Goal: Task Accomplishment & Management: Complete application form

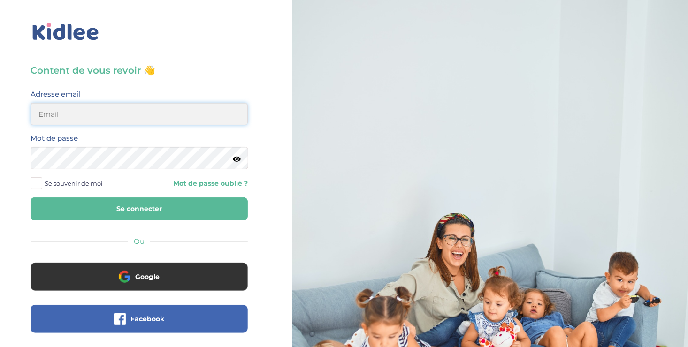
type input "ousmanealhassanetoure@gmail.com"
click at [35, 183] on span at bounding box center [37, 183] width 12 height 12
click at [0, 0] on input "Se souvenir de moi" at bounding box center [0, 0] width 0 height 0
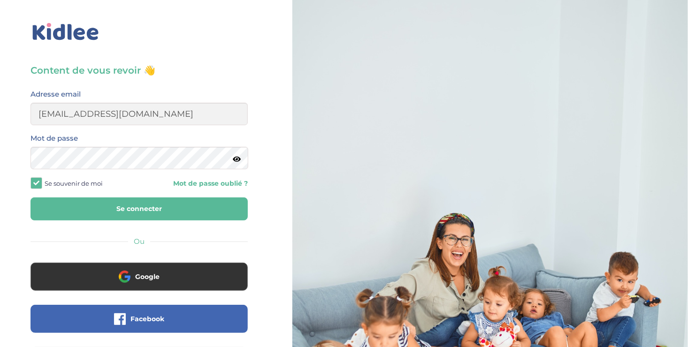
click at [104, 214] on button "Se connecter" at bounding box center [139, 209] width 217 height 23
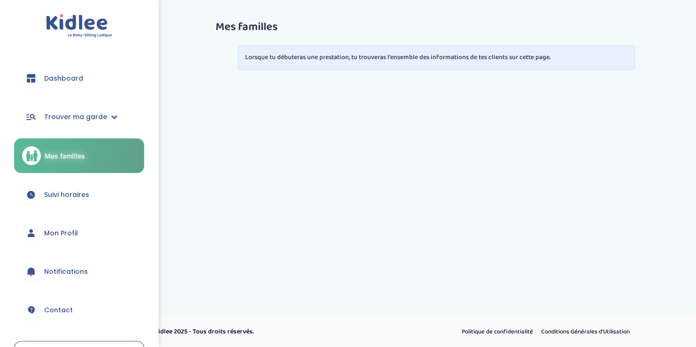
click at [58, 78] on span "Dashboard" at bounding box center [63, 79] width 39 height 10
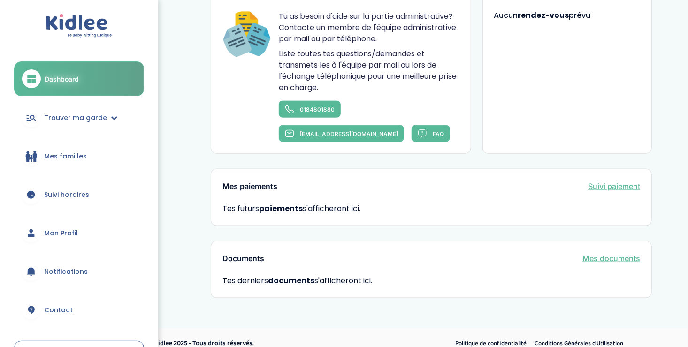
scroll to position [67, 0]
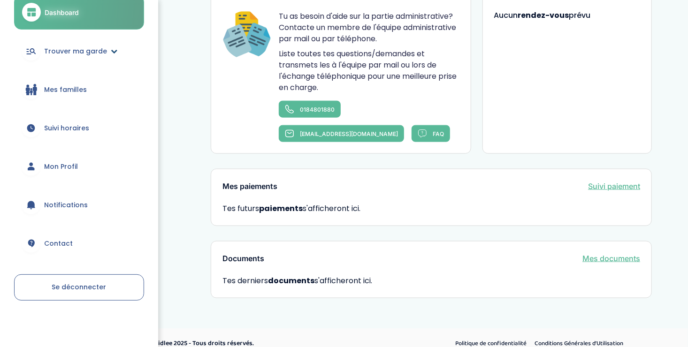
click at [65, 49] on span "Trouver ma garde" at bounding box center [75, 51] width 63 height 10
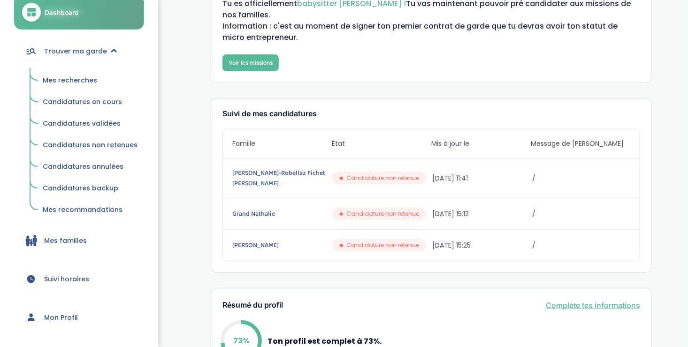
scroll to position [65, 0]
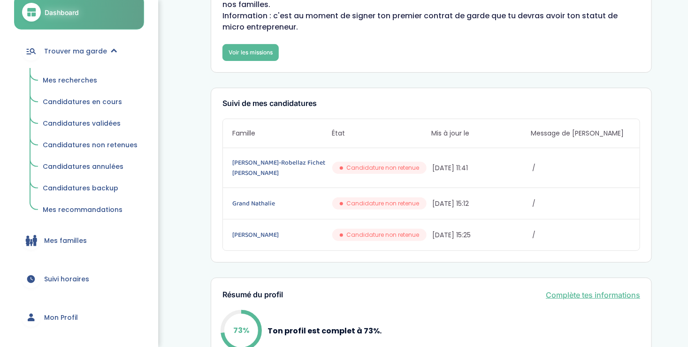
click at [55, 78] on span "Mes recherches" at bounding box center [70, 80] width 54 height 9
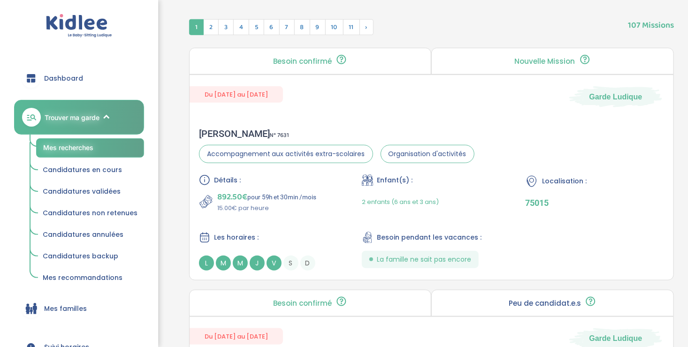
scroll to position [371, 0]
click at [338, 197] on div "Détails : 892.50€ pour 59h et 30min /mois 15.00€ par heure Enfant(s) : 2 enfant…" at bounding box center [431, 223] width 465 height 96
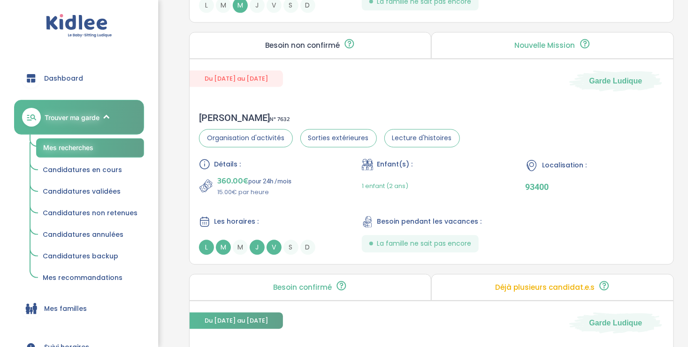
scroll to position [1115, 0]
click at [291, 216] on div "Les horaires :" at bounding box center [268, 222] width 139 height 12
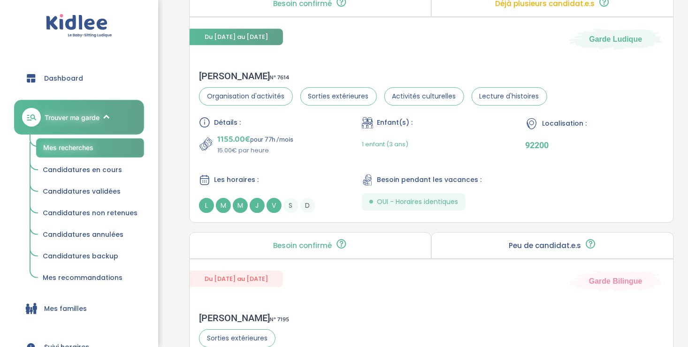
scroll to position [1399, 0]
click at [304, 156] on div "Détails : 1155.00€ pour 77h /mois 15.00€ par heure Enfant(s) : 1 enfant (3 ans)…" at bounding box center [431, 164] width 465 height 96
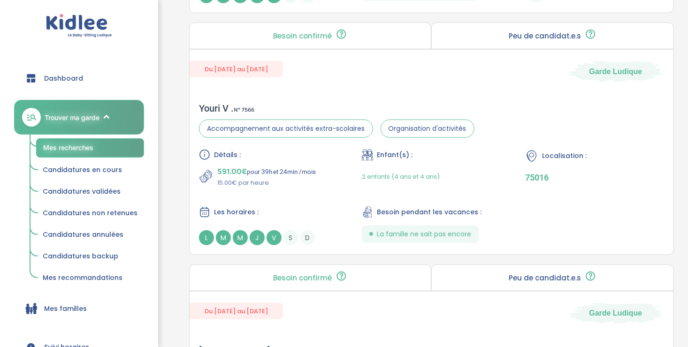
scroll to position [2095, 0]
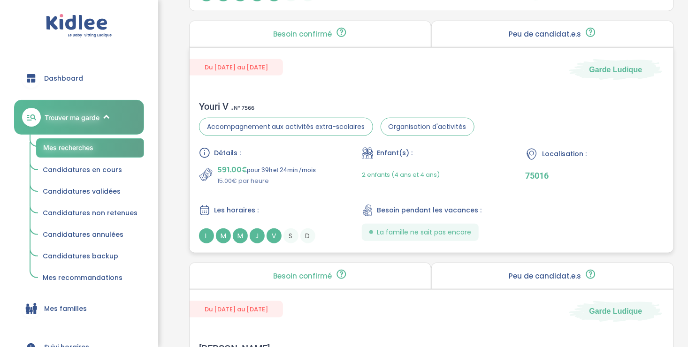
click at [322, 194] on div "Détails : 591.00€ pour 39h et 24min /mois 15.00€ par heure Enfant(s) : 2 enfant…" at bounding box center [431, 195] width 465 height 96
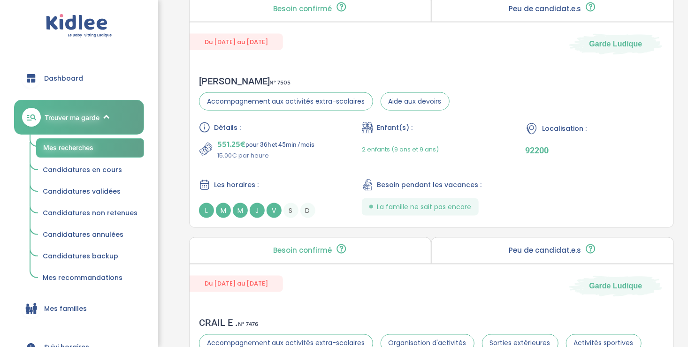
scroll to position [2363, 0]
click at [307, 181] on div "Les horaires :" at bounding box center [268, 185] width 139 height 12
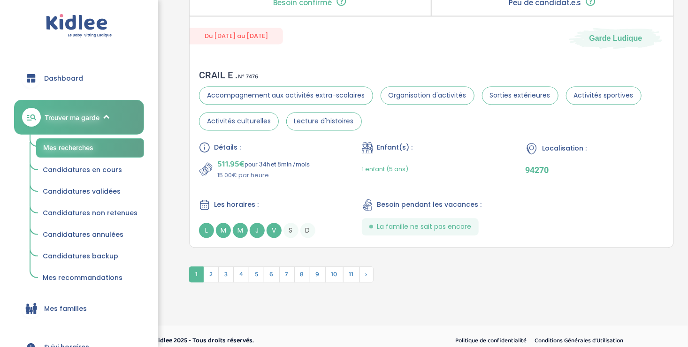
scroll to position [2615, 0]
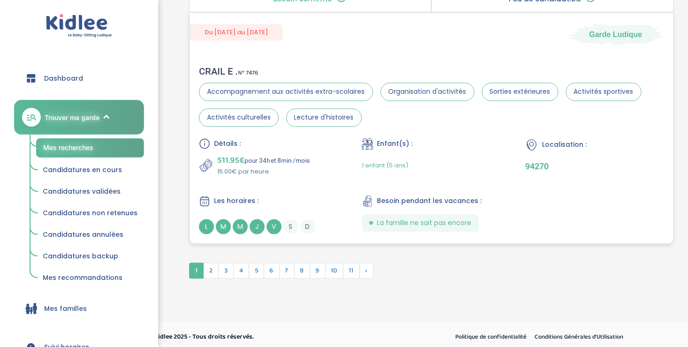
click at [310, 188] on div "Détails : 511.95€ pour 34h et 8min /mois 15.00€ par heure Enfant(s) : 1 enfant …" at bounding box center [431, 186] width 465 height 96
click at [207, 263] on span "2" at bounding box center [210, 271] width 15 height 16
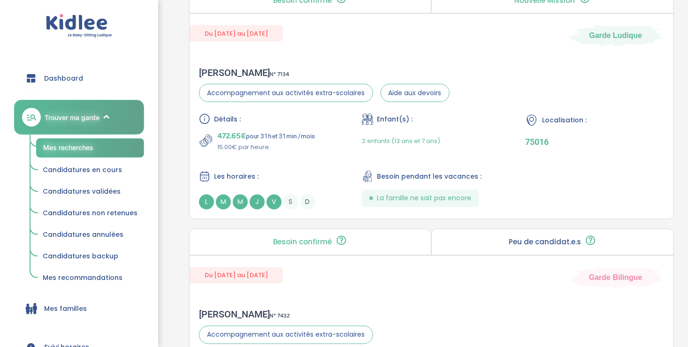
scroll to position [673, 0]
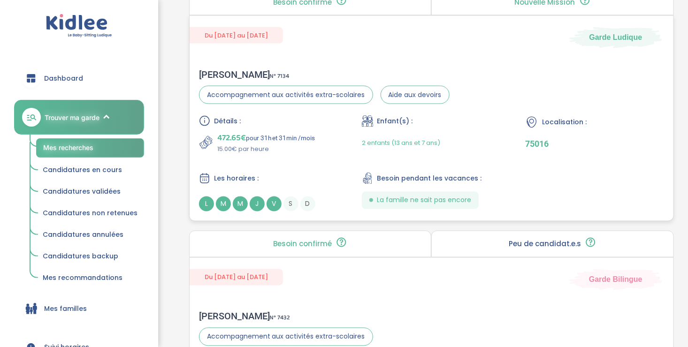
click at [314, 164] on div "Détails : 472.65€ pour 31h et 31min /mois 15.00€ par heure Enfant(s) : 2 enfant…" at bounding box center [431, 163] width 465 height 96
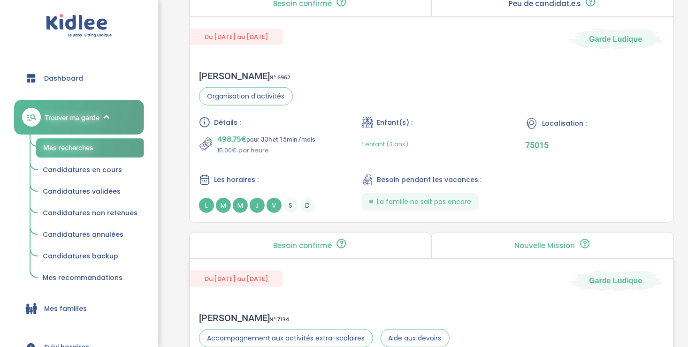
scroll to position [429, 0]
click at [271, 149] on p "15.00€ par heure" at bounding box center [266, 150] width 99 height 9
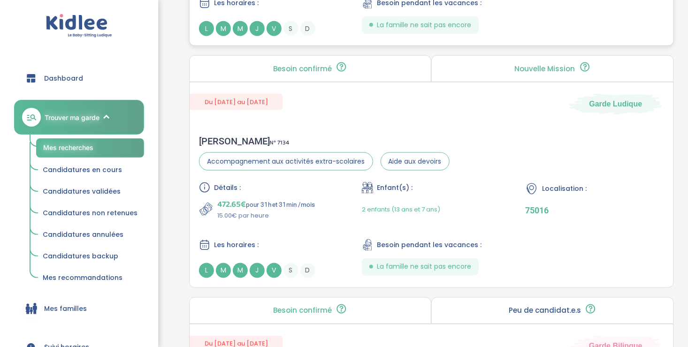
scroll to position [622, 0]
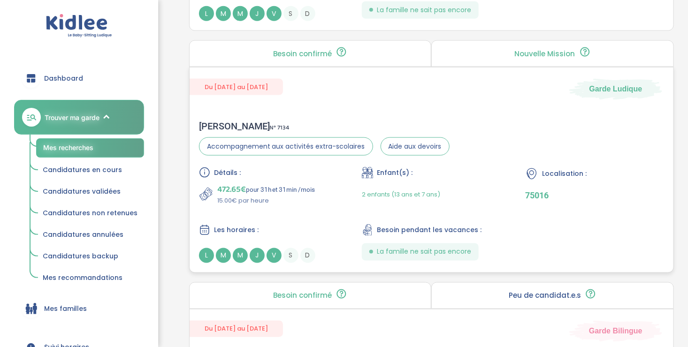
click at [307, 209] on div "Détails : 472.65€ pour 31h et 31min /mois 15.00€ par heure Enfant(s) : 2 enfant…" at bounding box center [431, 215] width 465 height 96
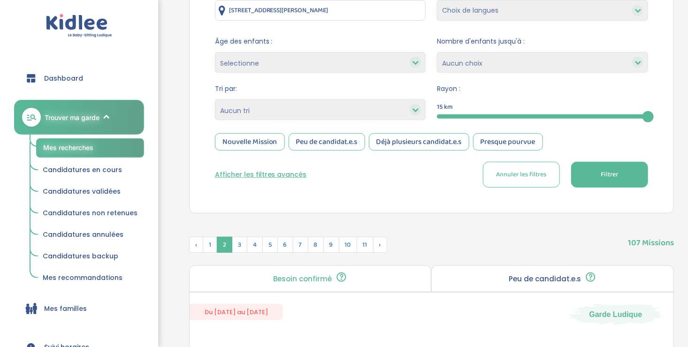
scroll to position [155, 0]
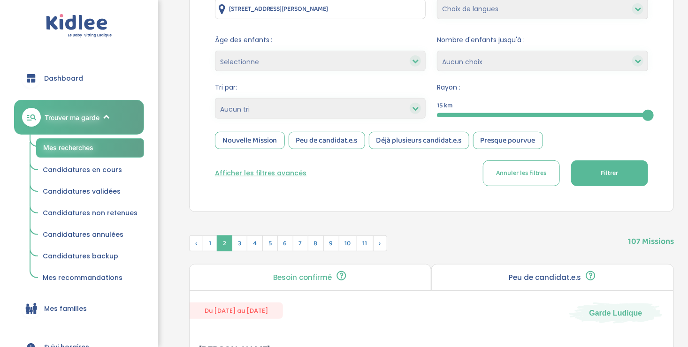
click at [255, 139] on div "Nouvelle Mission" at bounding box center [250, 140] width 70 height 17
click at [597, 176] on button "Filtrer" at bounding box center [609, 174] width 77 height 26
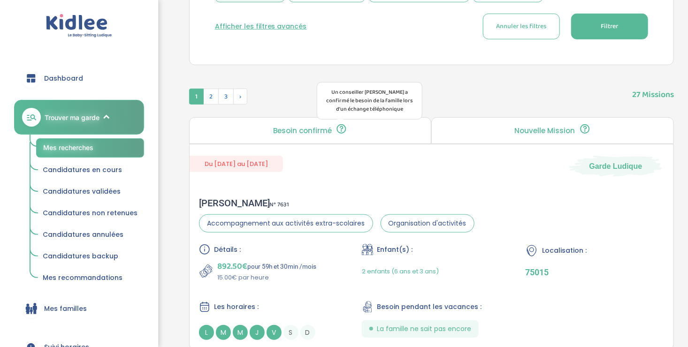
scroll to position [334, 0]
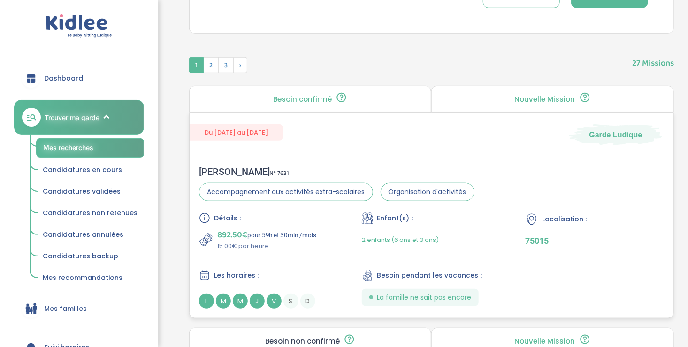
click at [318, 259] on div "Détails : 892.50€ pour 59h et 30min /mois 15.00€ par heure Enfant(s) : 2 enfant…" at bounding box center [431, 261] width 465 height 96
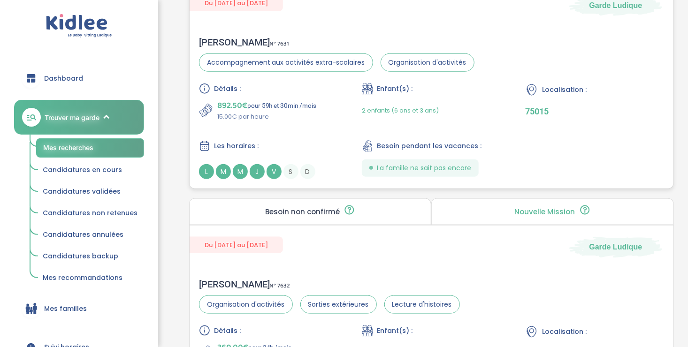
scroll to position [649, 0]
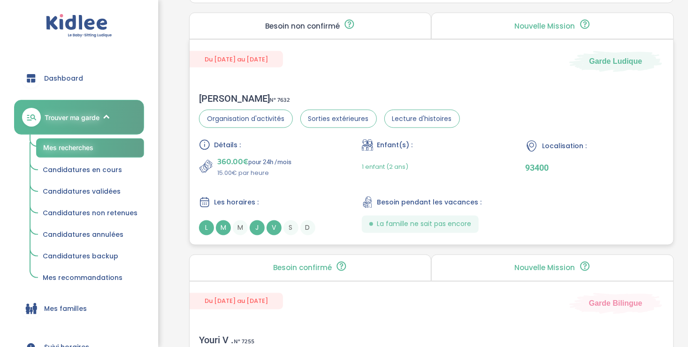
click at [310, 189] on div "Détails : 360.00€ pour 24h /mois 15.00€ par heure Enfant(s) : 1 enfant (2 ans) …" at bounding box center [431, 187] width 465 height 96
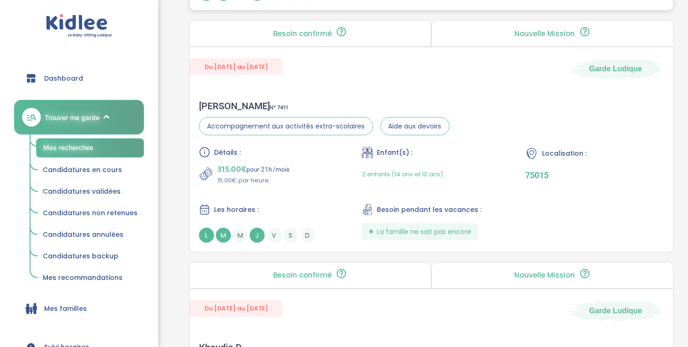
scroll to position [2337, 0]
click at [321, 169] on div "315.00€ pour 21h /mois 15.00€ par heure" at bounding box center [268, 174] width 139 height 23
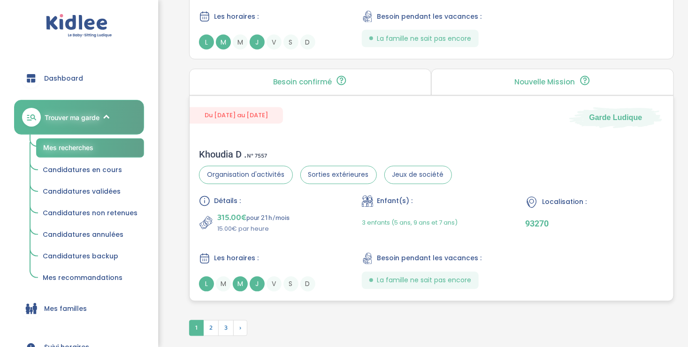
scroll to position [2532, 0]
click at [301, 227] on div "315.00€ pour 21h /mois 15.00€ par heure" at bounding box center [268, 222] width 139 height 23
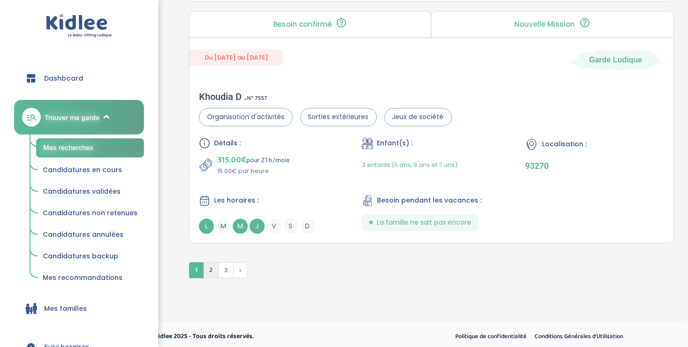
click at [211, 267] on span "2" at bounding box center [210, 270] width 15 height 16
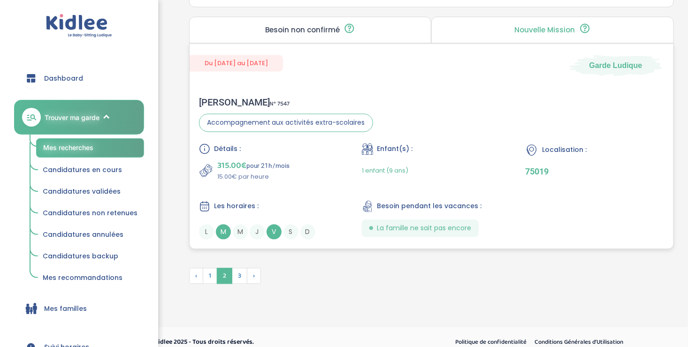
scroll to position [2609, 0]
click at [311, 191] on div "Détails : 315.00€ pour 21h /mois 15.00€ par heure Enfant(s) : 1 enfant (9 ans) …" at bounding box center [431, 192] width 465 height 96
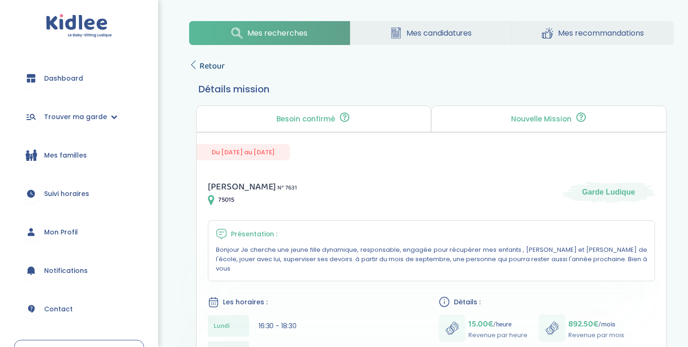
click at [200, 61] on span "Retour" at bounding box center [212, 66] width 25 height 13
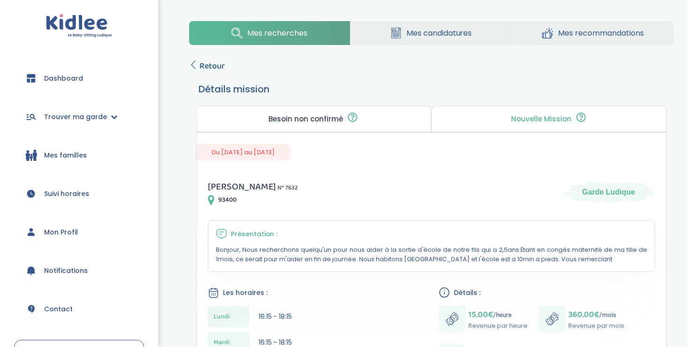
click at [192, 63] on icon at bounding box center [193, 65] width 8 height 8
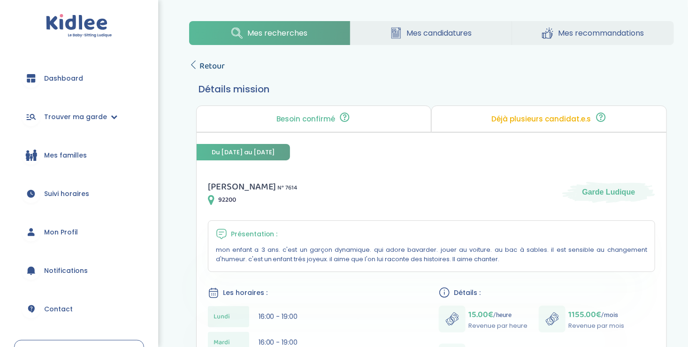
click at [193, 62] on icon at bounding box center [193, 65] width 8 height 8
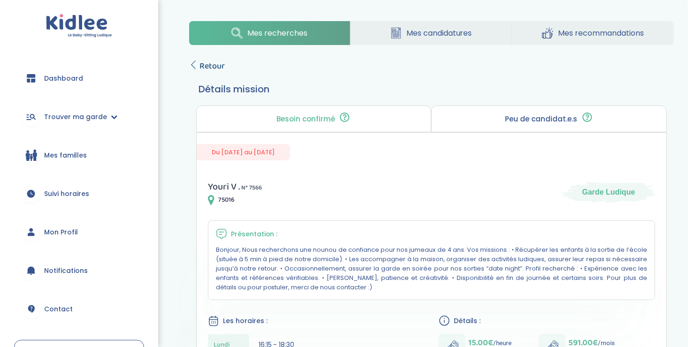
click at [192, 65] on icon at bounding box center [193, 65] width 8 height 8
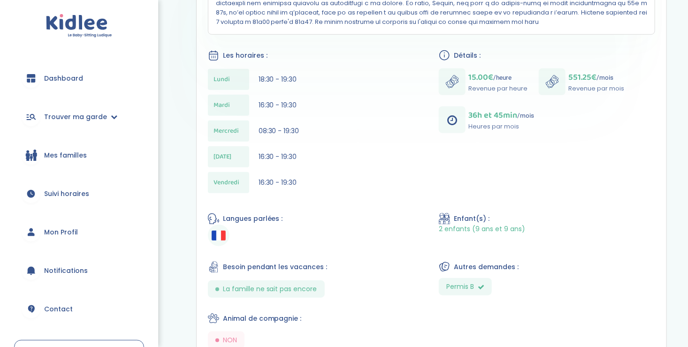
scroll to position [367, 0]
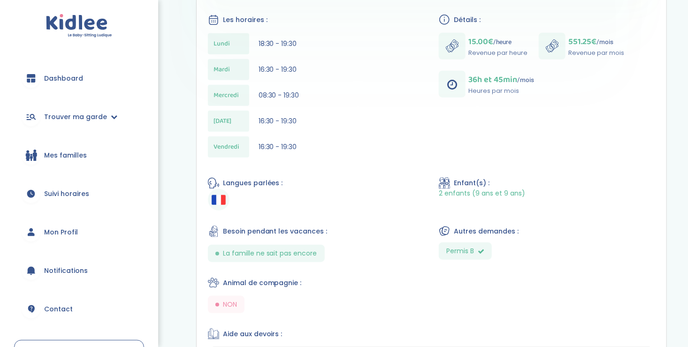
click at [332, 174] on div "[PERSON_NAME] N° 7505 92200 Garde Ludique Présentation : Les horaires : [DATE] …" at bounding box center [432, 205] width 470 height 809
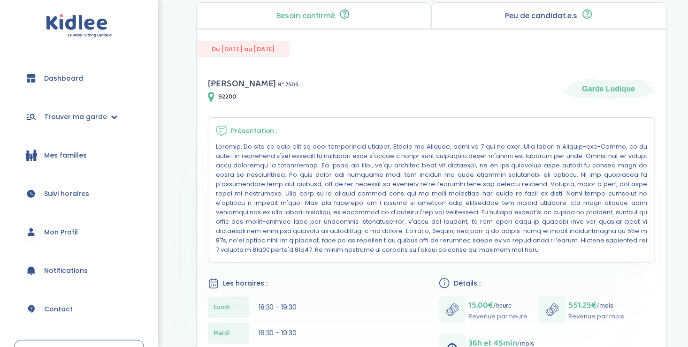
scroll to position [0, 0]
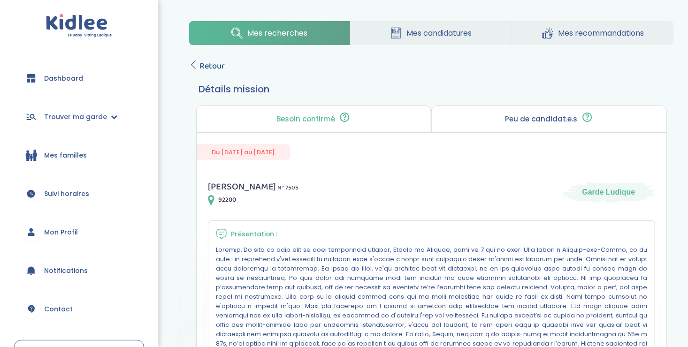
click at [196, 66] on icon at bounding box center [193, 65] width 8 height 8
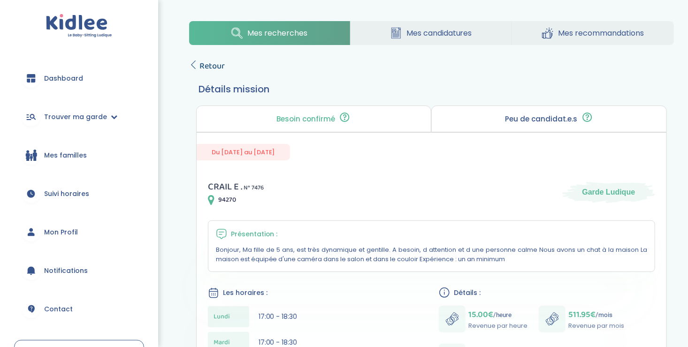
click at [197, 63] on icon at bounding box center [193, 65] width 8 height 8
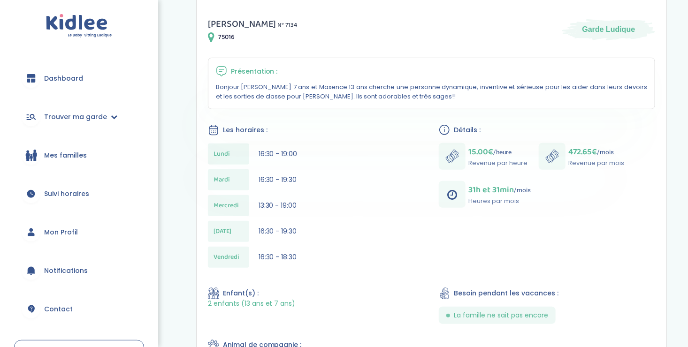
scroll to position [163, 0]
click at [320, 272] on div "Celine R . N° 7134 75016 Garde Ludique Présentation : Bonjour Anna 7 ans et Max…" at bounding box center [432, 264] width 470 height 519
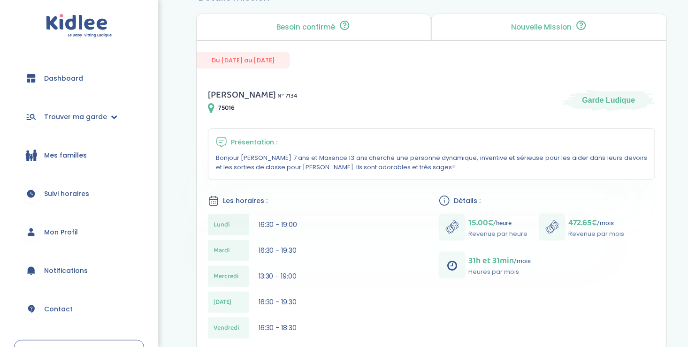
scroll to position [0, 0]
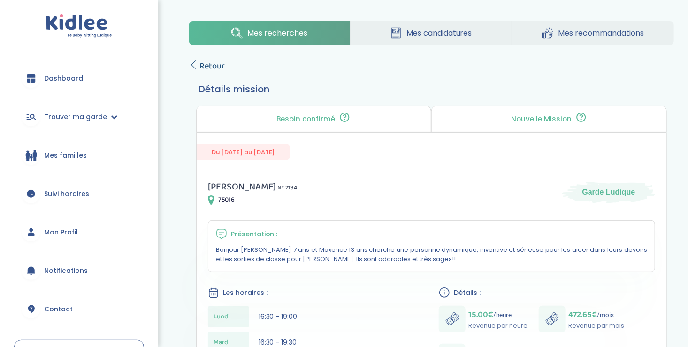
click at [192, 62] on icon at bounding box center [193, 65] width 8 height 8
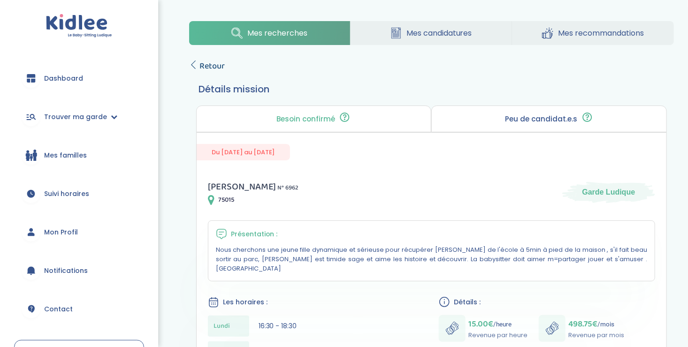
click at [194, 62] on icon at bounding box center [193, 65] width 8 height 8
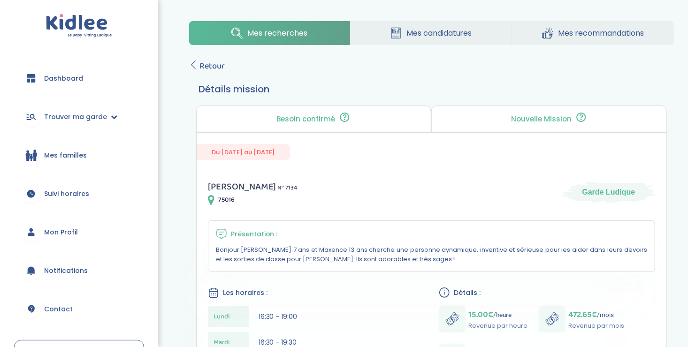
scroll to position [158, 0]
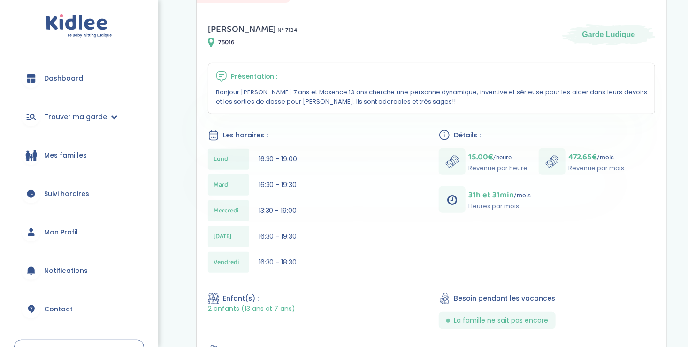
click at [307, 209] on div "Mercredi 13:30 - 19:00" at bounding box center [316, 210] width 216 height 21
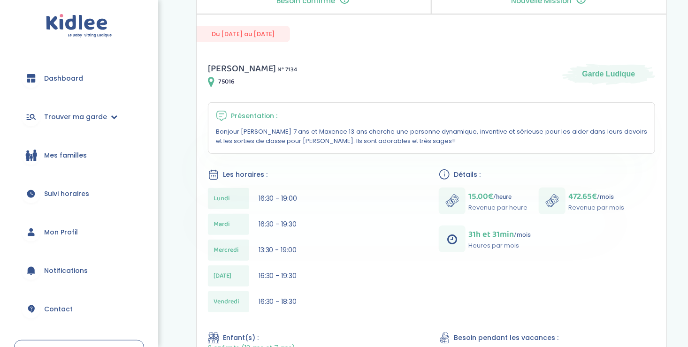
scroll to position [0, 0]
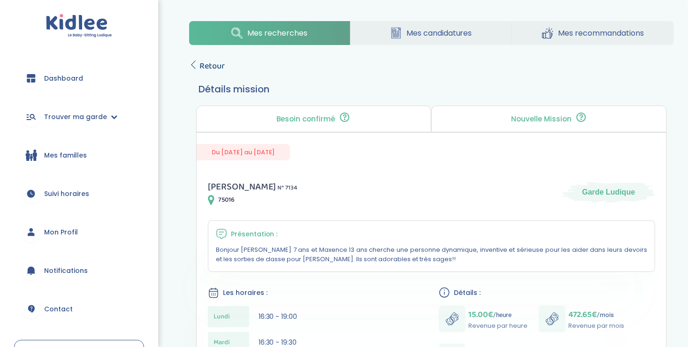
click at [194, 62] on icon at bounding box center [193, 65] width 8 height 8
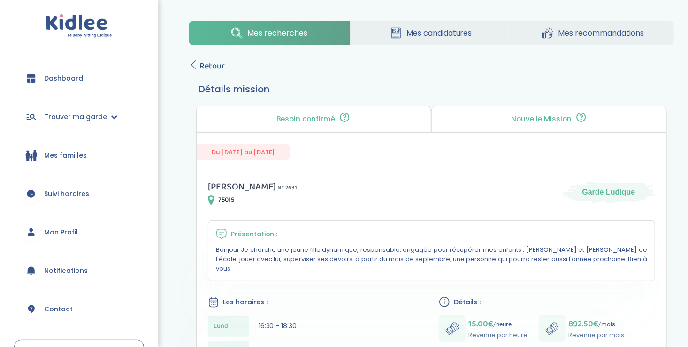
click at [198, 62] on link "Retour" at bounding box center [207, 66] width 36 height 13
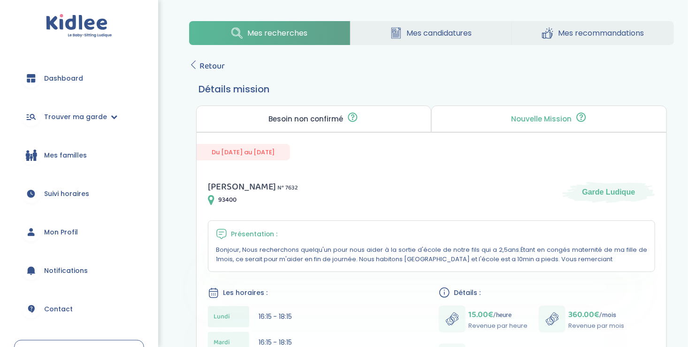
click at [192, 62] on icon at bounding box center [193, 65] width 8 height 8
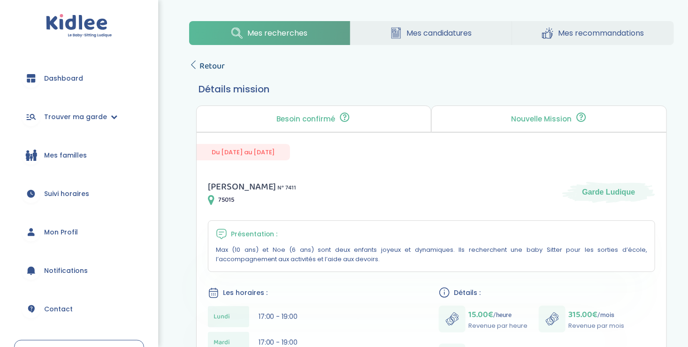
click at [194, 66] on icon at bounding box center [193, 65] width 8 height 8
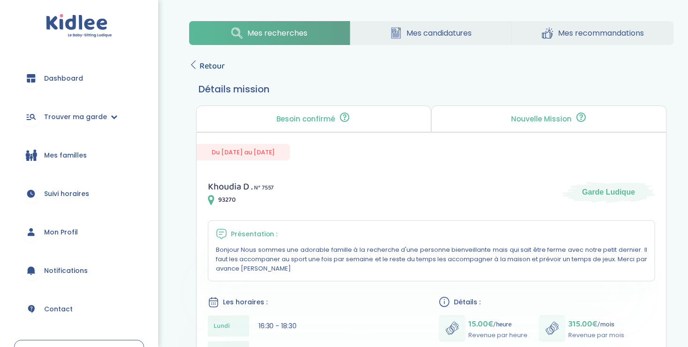
click at [198, 60] on link "Retour" at bounding box center [207, 66] width 36 height 13
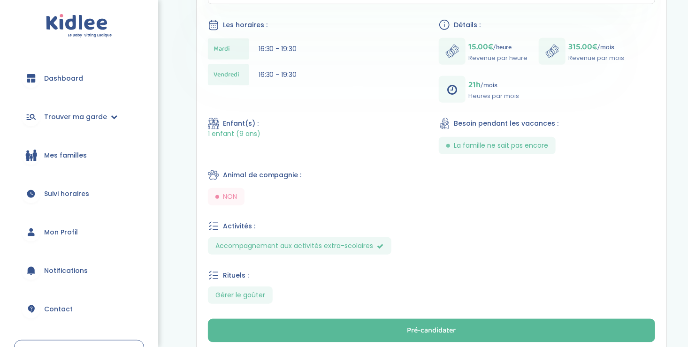
scroll to position [363, 0]
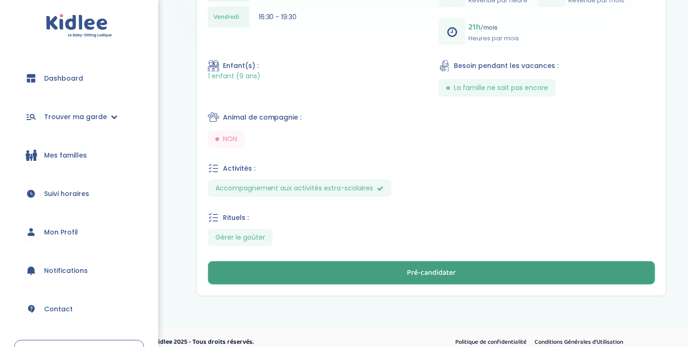
click at [414, 268] on div "Pré-candidater" at bounding box center [431, 273] width 49 height 11
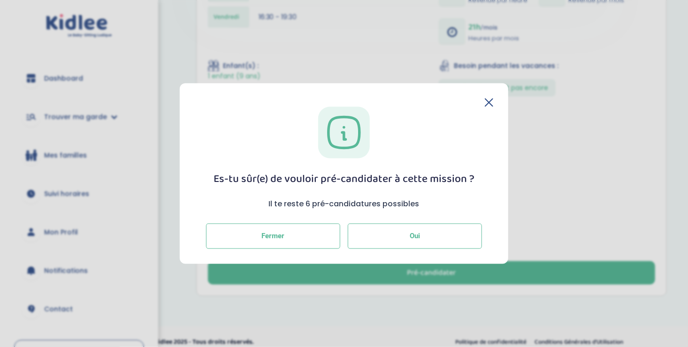
click at [417, 231] on button "Oui" at bounding box center [415, 235] width 134 height 25
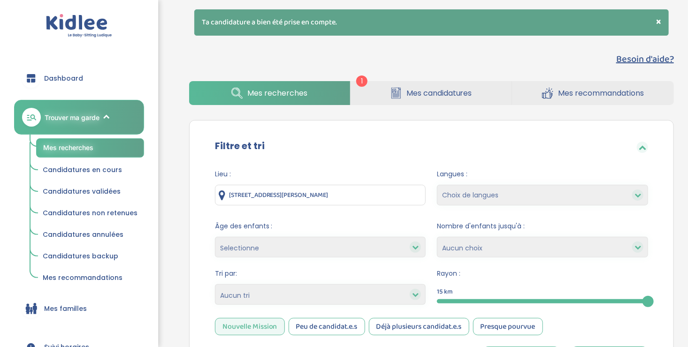
click at [80, 152] on link "Mes recherches" at bounding box center [90, 148] width 108 height 19
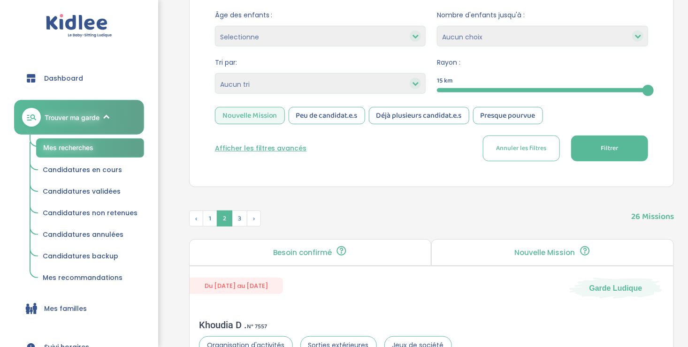
scroll to position [176, 0]
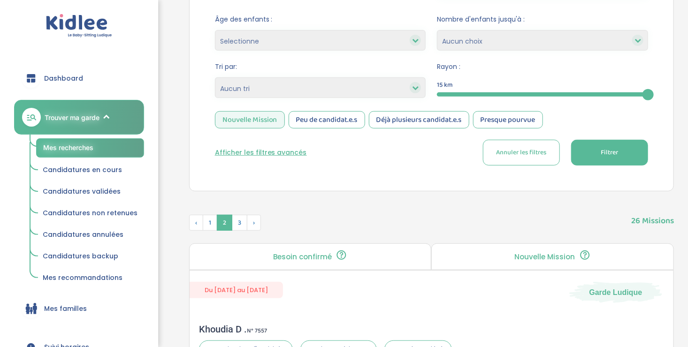
click at [251, 114] on div "Nouvelle Mission" at bounding box center [250, 119] width 70 height 17
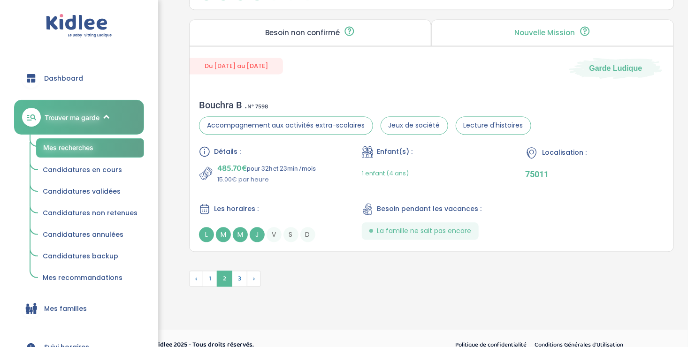
scroll to position [2615, 0]
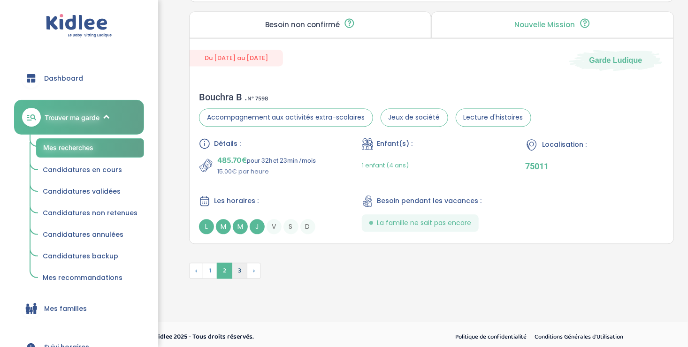
click at [239, 265] on span "3" at bounding box center [239, 271] width 15 height 16
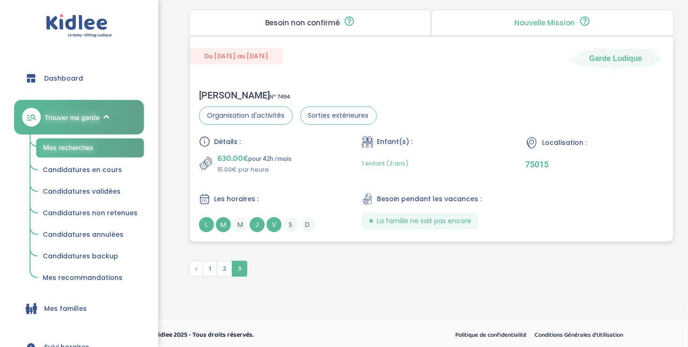
click at [284, 188] on div "Détails : 630.00€ pour 42h /mois 15.00€ par heure Enfant(s) : 1 enfant (3 ans) …" at bounding box center [431, 184] width 465 height 96
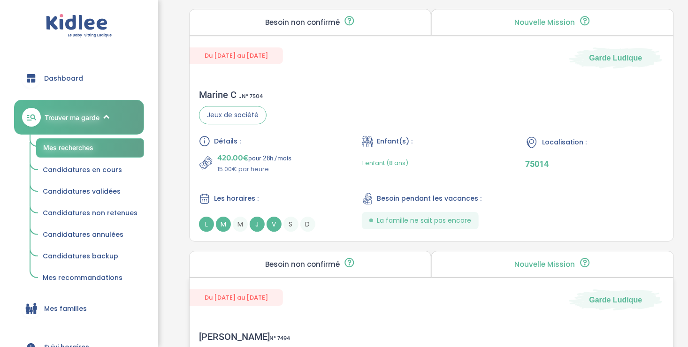
scroll to position [1379, 0]
click at [294, 187] on div "Détails : 420.00€ pour 28h /mois 15.00€ par heure Enfant(s) : 1 enfant (8 ans) …" at bounding box center [431, 184] width 465 height 96
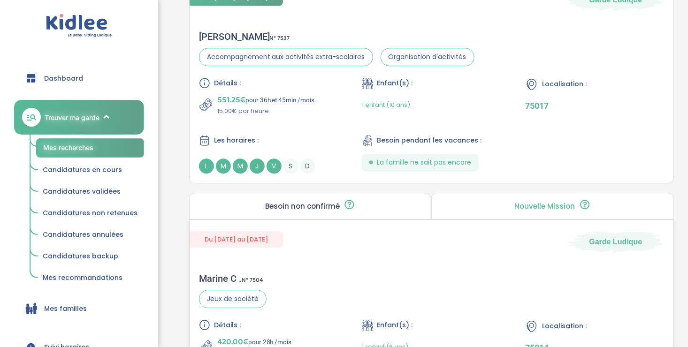
scroll to position [1193, 0]
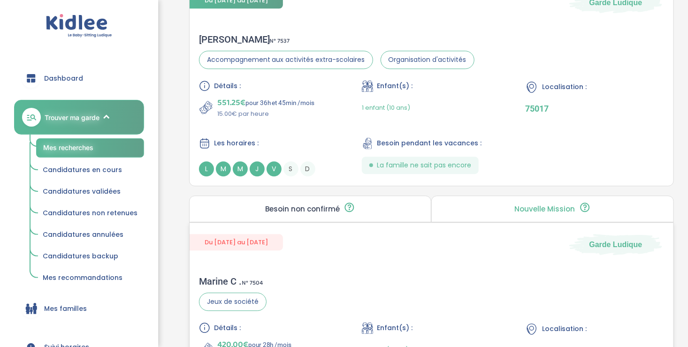
click at [328, 112] on div "551.25€ pour 36h et 45min /mois 15.00€ par heure" at bounding box center [268, 107] width 139 height 23
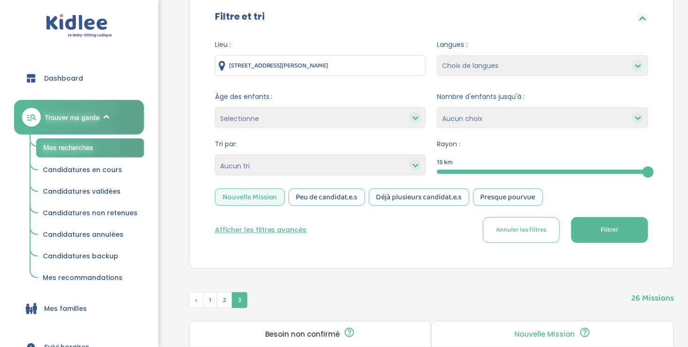
scroll to position [99, 0]
drag, startPoint x: 258, startPoint y: 126, endPoint x: 176, endPoint y: 155, distance: 87.6
click at [503, 229] on span "Annuler les filtres" at bounding box center [521, 230] width 50 height 10
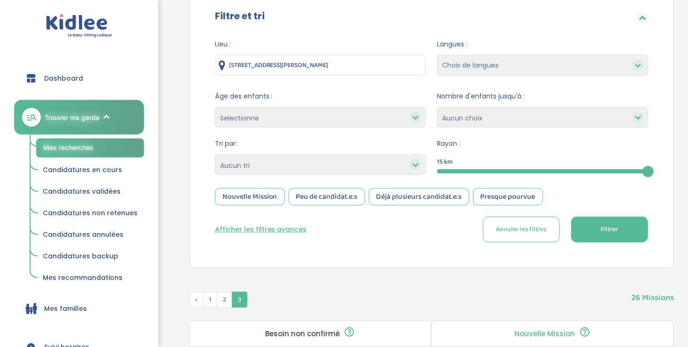
click at [503, 229] on span "Annuler les filtres" at bounding box center [521, 230] width 50 height 10
click at [523, 230] on span "Annuler les filtres" at bounding box center [521, 230] width 50 height 10
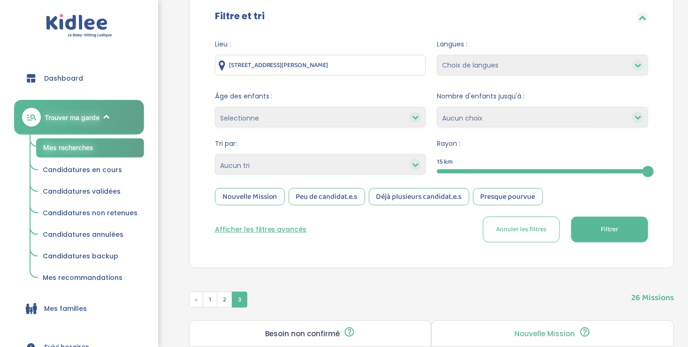
click at [523, 230] on span "Annuler les filtres" at bounding box center [521, 230] width 50 height 10
click at [548, 230] on button "Annuler les filtres" at bounding box center [521, 230] width 77 height 26
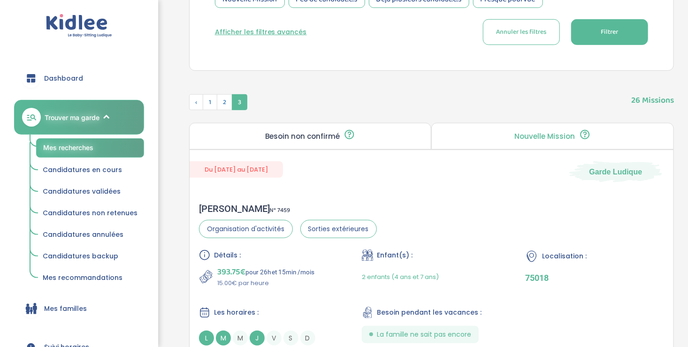
scroll to position [296, 0]
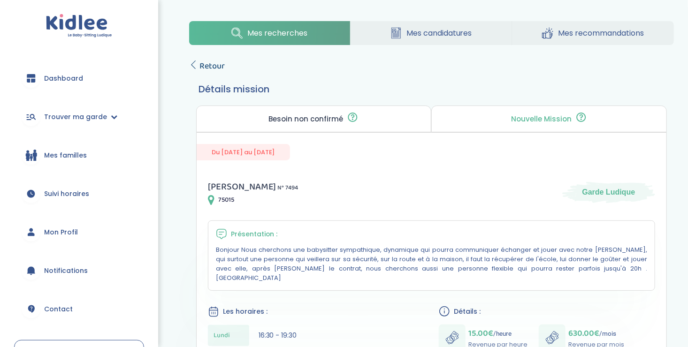
click at [194, 67] on icon at bounding box center [193, 65] width 8 height 8
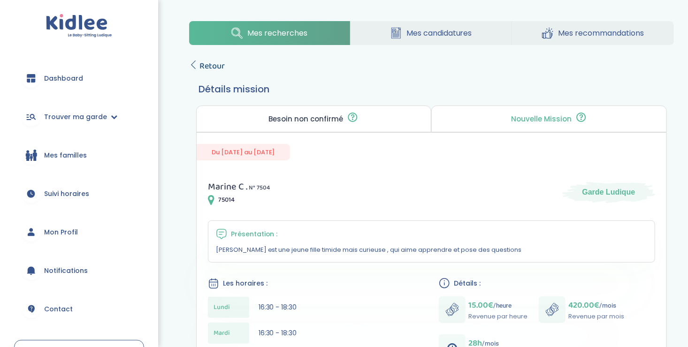
click at [193, 64] on icon at bounding box center [193, 65] width 8 height 8
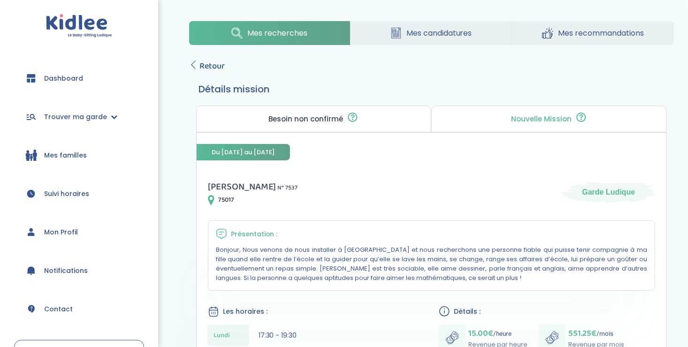
click at [193, 63] on icon at bounding box center [193, 65] width 8 height 8
